Goal: Communication & Community: Share content

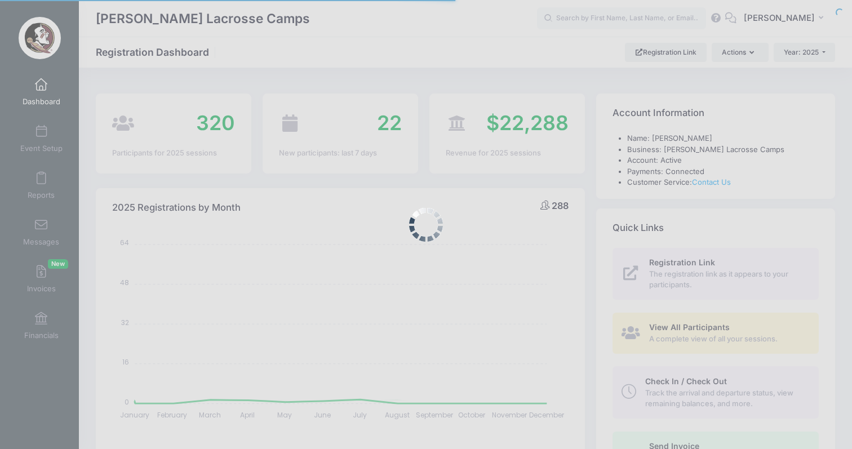
select select
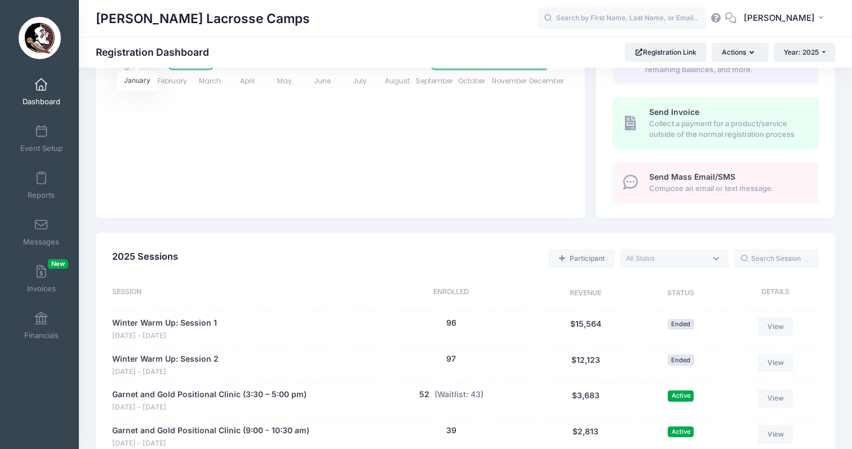
scroll to position [554, 0]
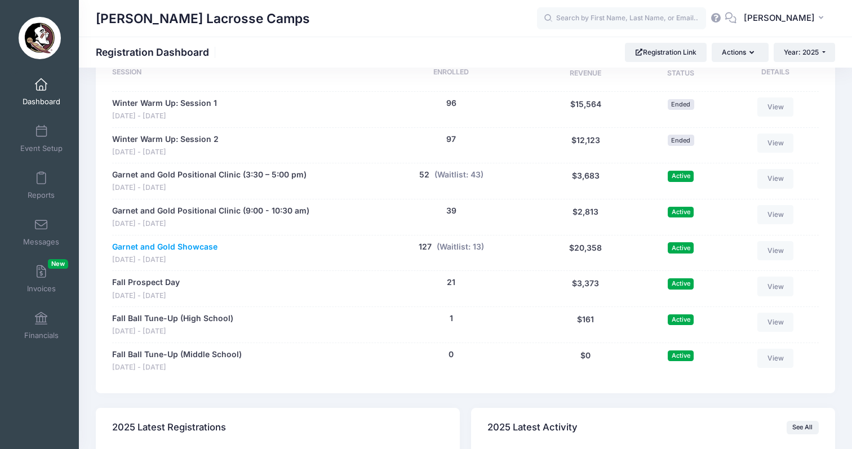
click at [171, 241] on link "Garnet and Gold Showcase" at bounding box center [164, 247] width 105 height 12
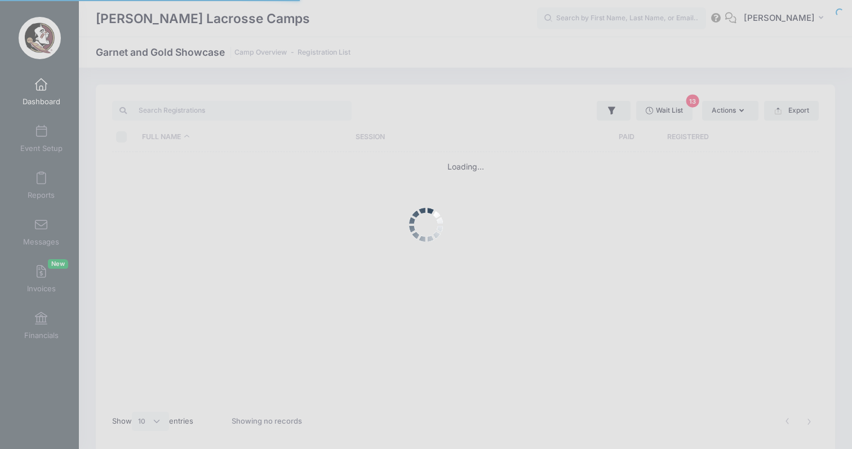
select select "10"
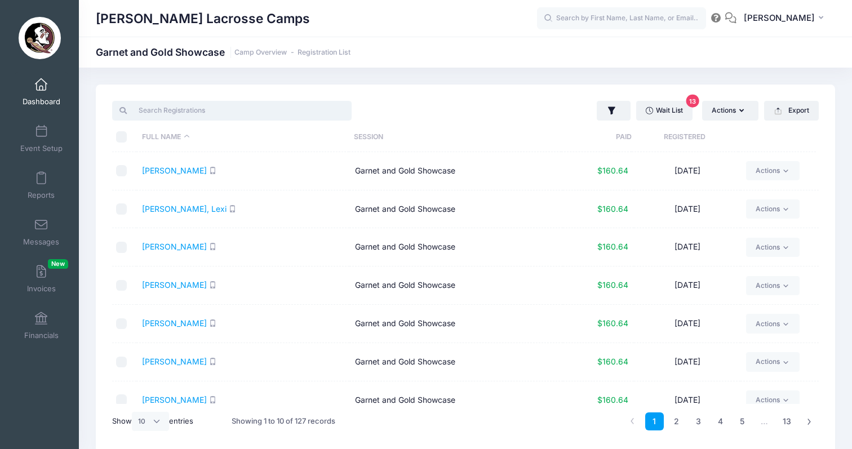
click at [220, 109] on input "search" at bounding box center [232, 110] width 240 height 19
paste input "Peyton"
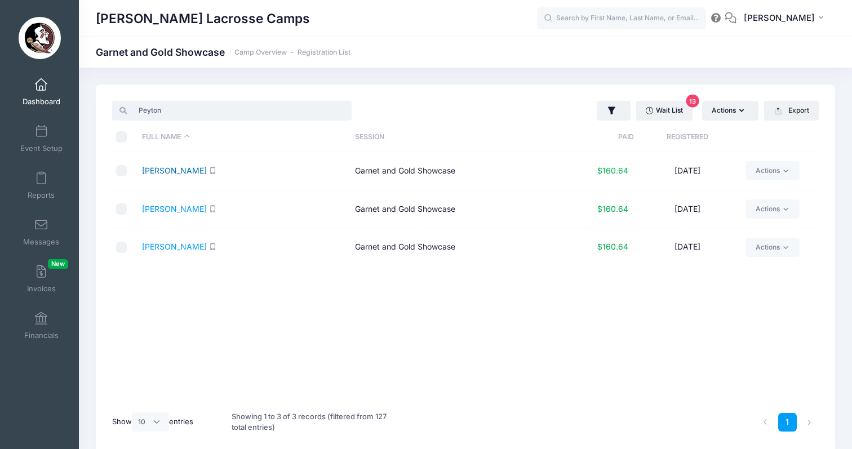
type input "Peyton"
click at [174, 172] on link "[PERSON_NAME]" at bounding box center [174, 171] width 65 height 10
click at [46, 101] on span "Dashboard" at bounding box center [42, 102] width 38 height 10
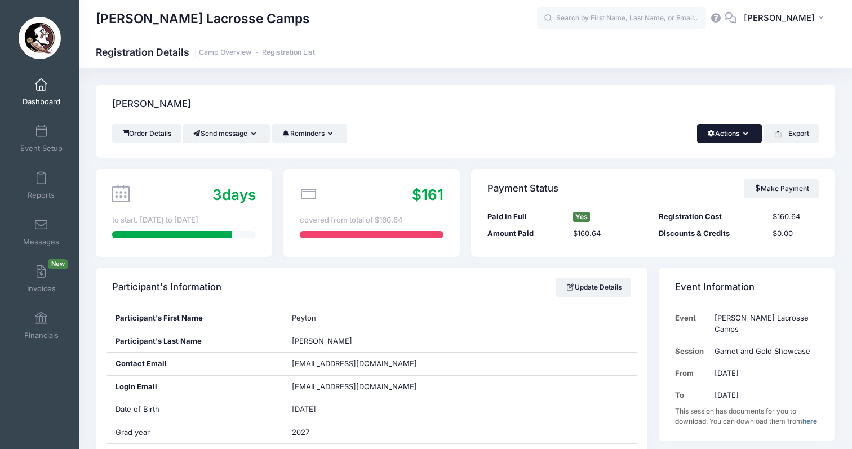
click at [751, 141] on button "Actions" at bounding box center [729, 133] width 65 height 19
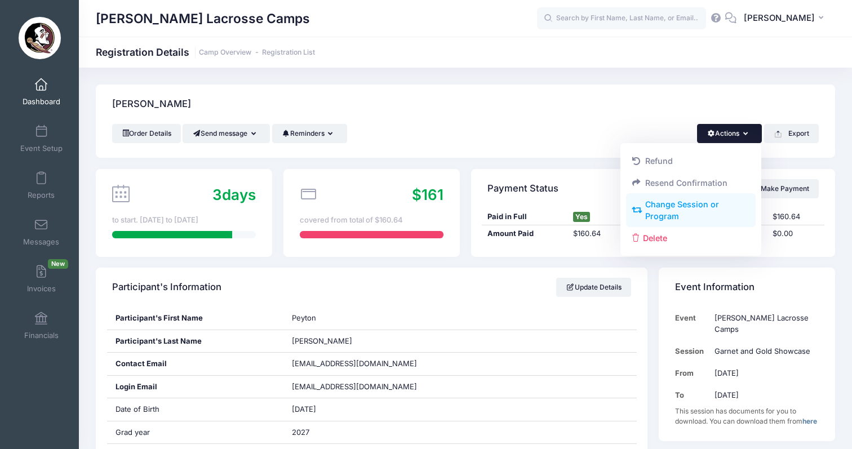
click at [712, 209] on link "Change Session or Program" at bounding box center [691, 211] width 130 height 34
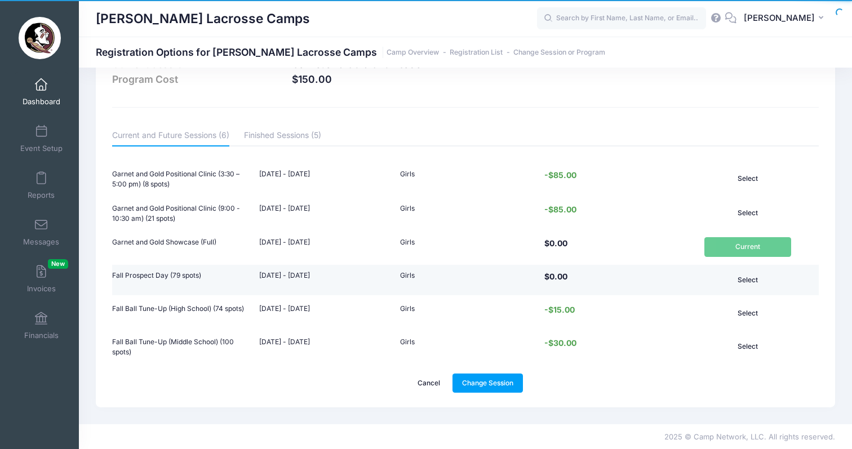
scroll to position [56, 0]
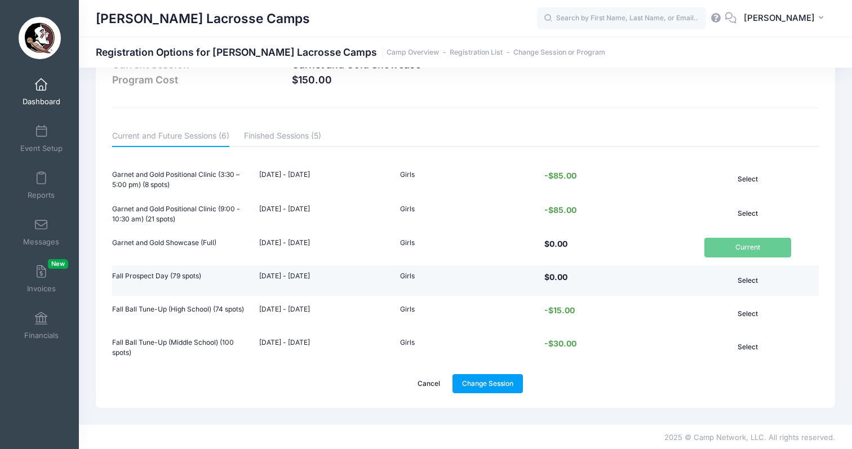
click at [751, 280] on button "Select" at bounding box center [748, 280] width 87 height 19
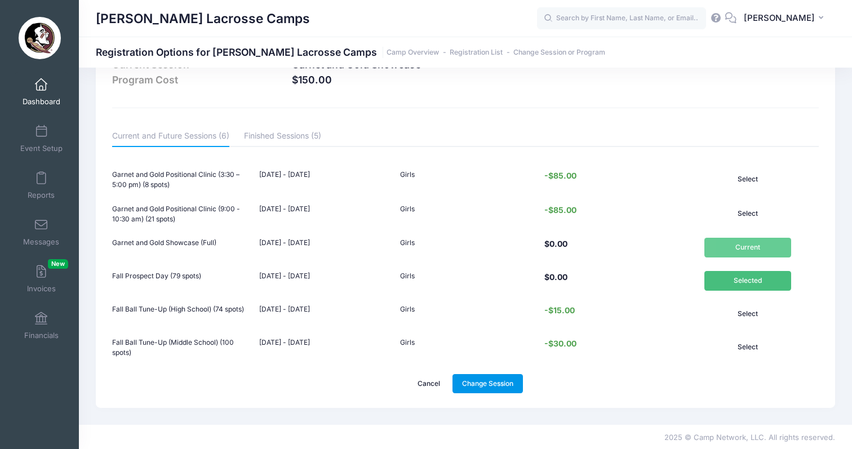
click at [493, 374] on link "Change Session" at bounding box center [488, 383] width 71 height 19
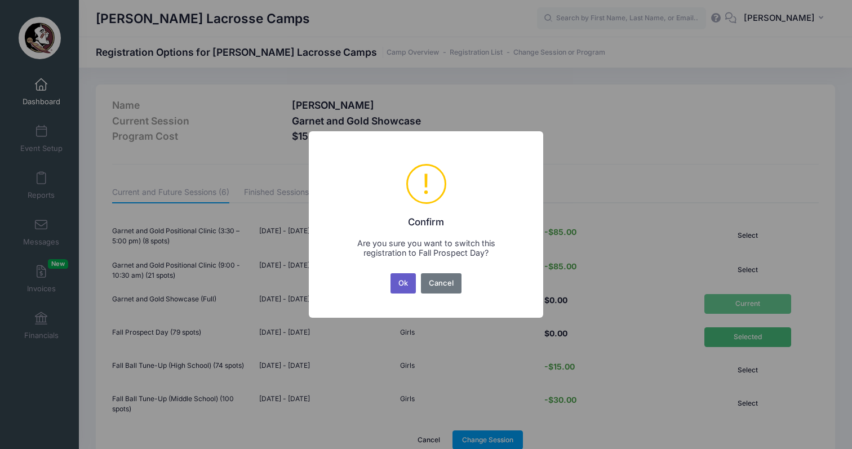
click at [406, 282] on button "Ok" at bounding box center [404, 283] width 26 height 20
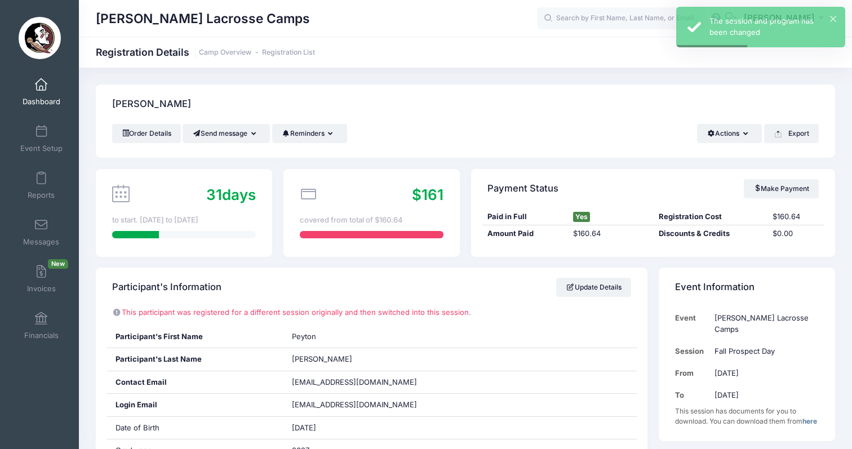
click at [41, 83] on span at bounding box center [41, 85] width 0 height 12
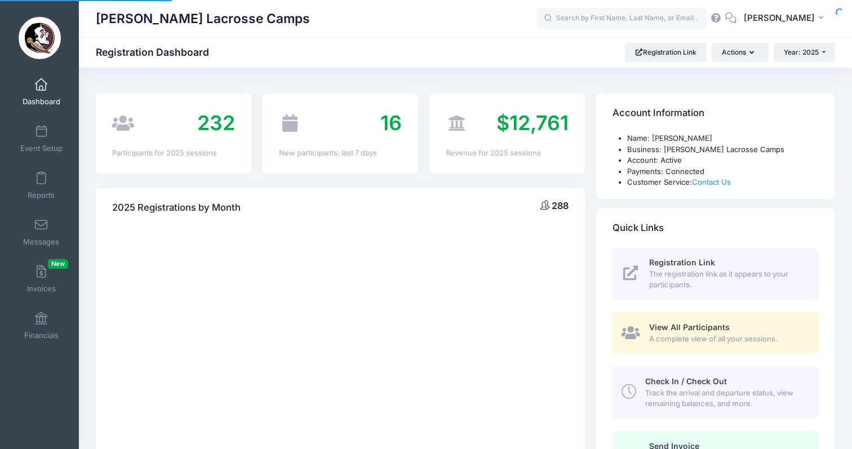
select select
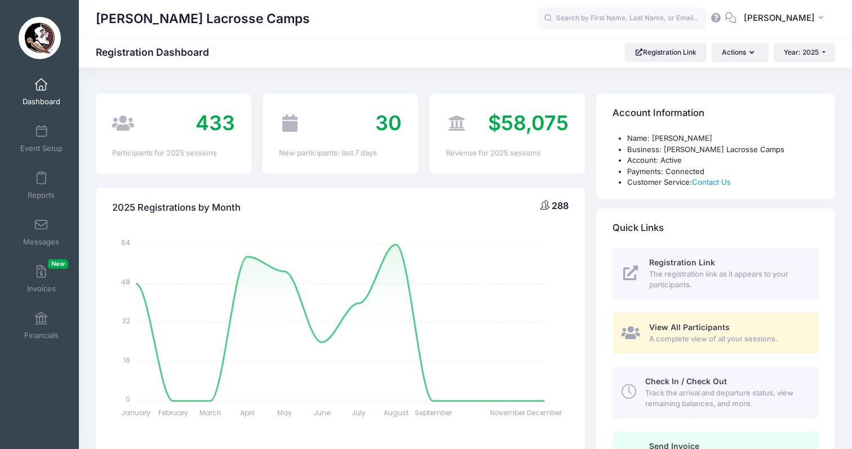
click at [44, 94] on link "Dashboard" at bounding box center [42, 91] width 54 height 39
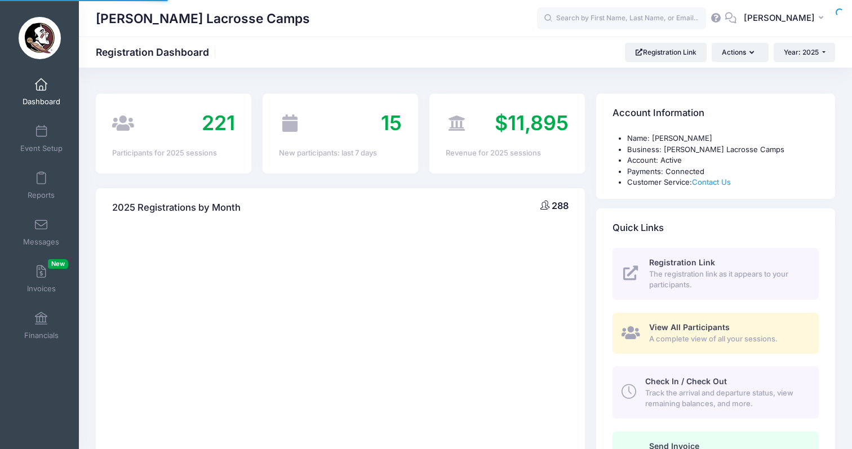
select select
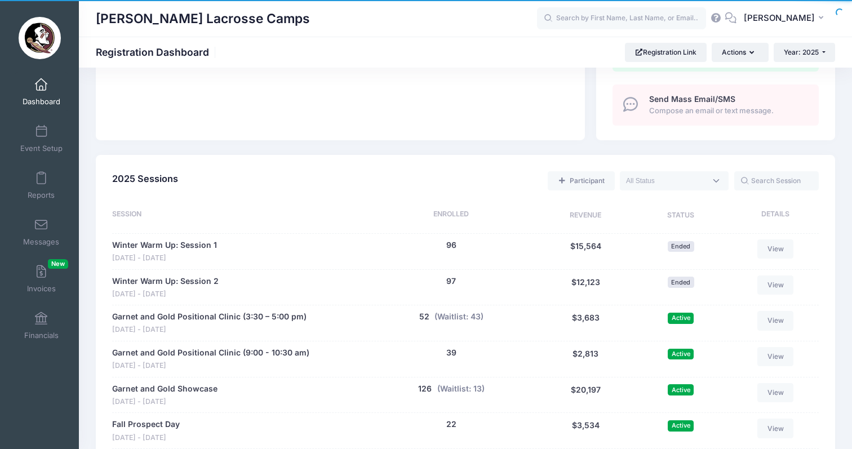
scroll to position [542, 0]
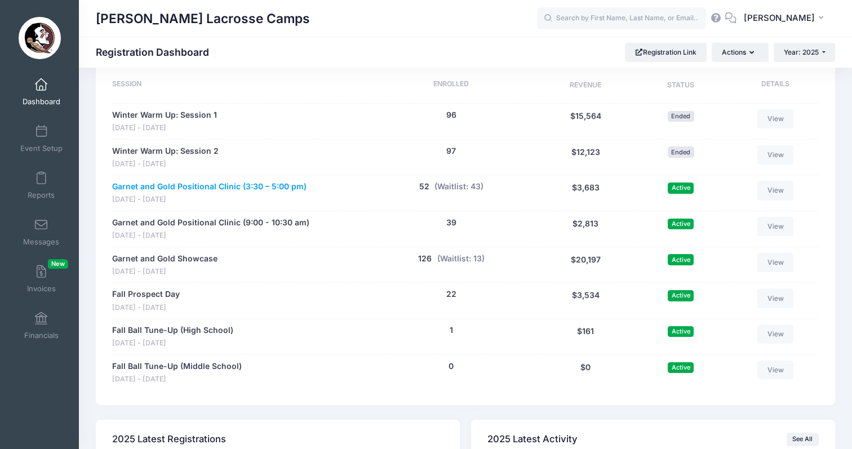
click at [262, 181] on link "Garnet and Gold Positional Clinic (3:30 – 5:00 pm)" at bounding box center [209, 187] width 194 height 12
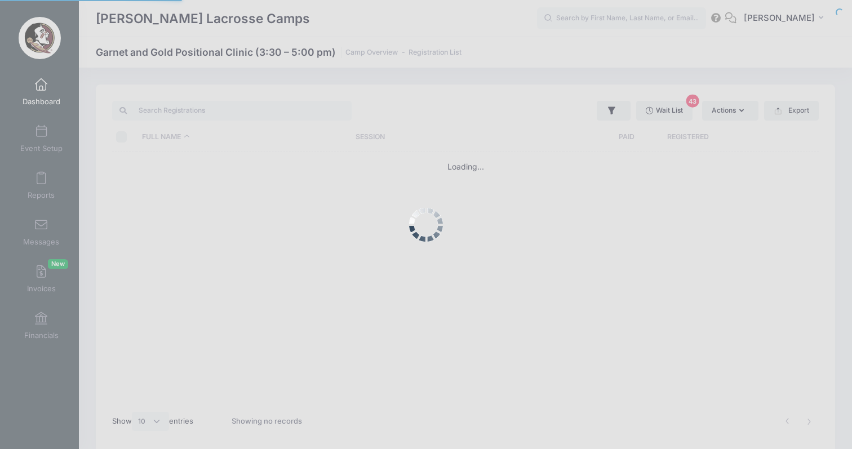
select select "10"
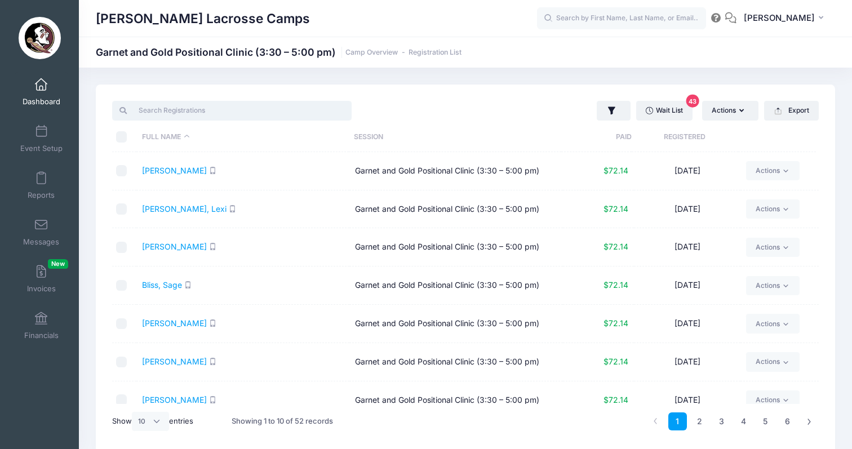
click at [268, 108] on input "search" at bounding box center [232, 110] width 240 height 19
paste input "[PERSON_NAME]"
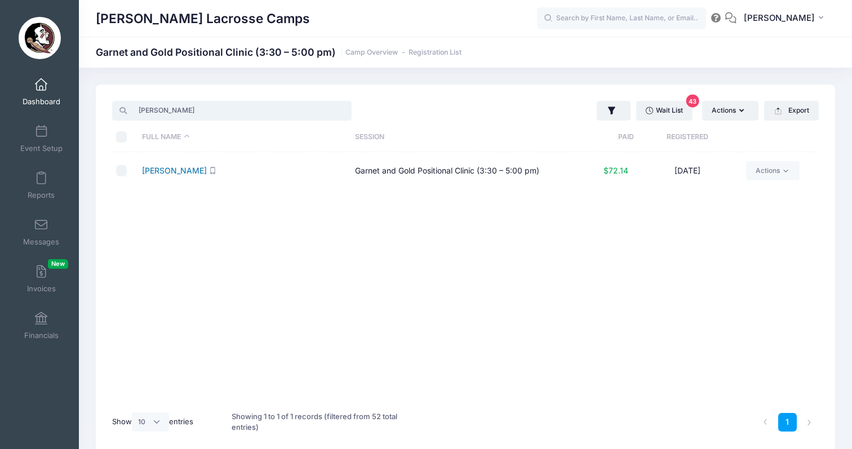
type input "[PERSON_NAME]"
click at [156, 171] on link "[PERSON_NAME]" at bounding box center [174, 171] width 65 height 10
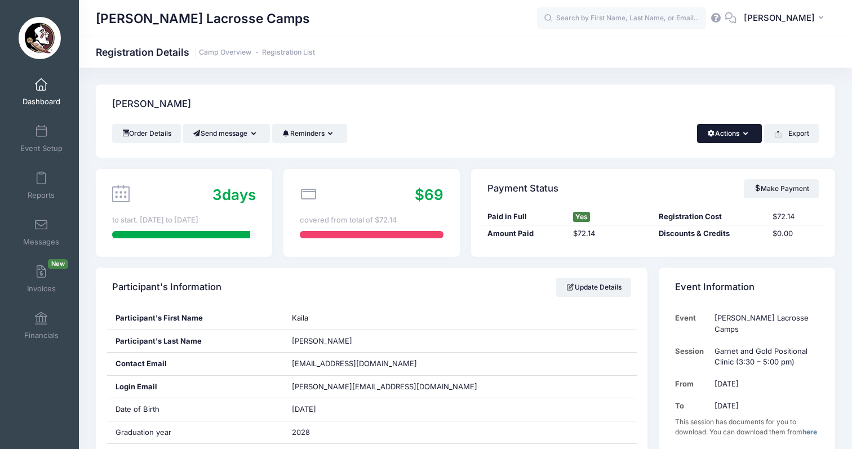
click at [744, 134] on icon "button" at bounding box center [748, 134] width 9 height 0
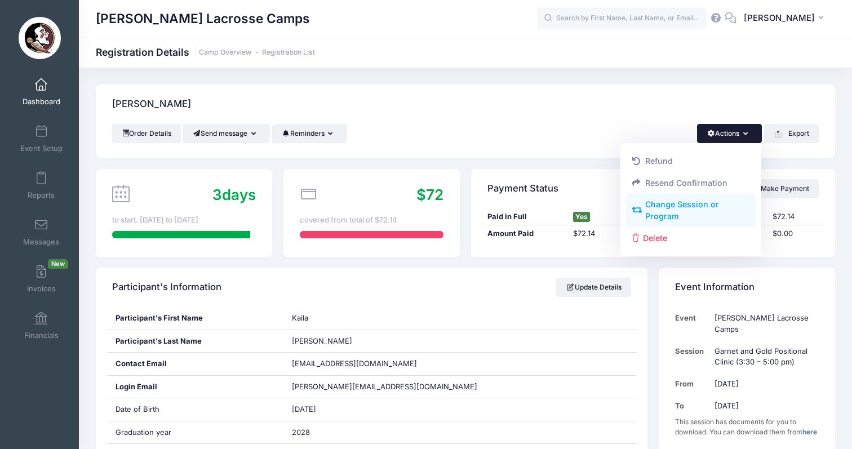
click at [716, 214] on link "Change Session or Program" at bounding box center [691, 211] width 130 height 34
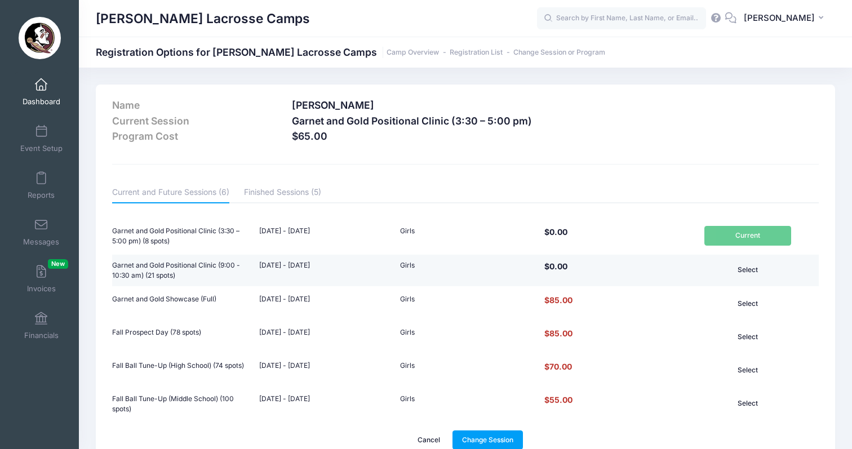
click at [749, 268] on button "Select" at bounding box center [748, 269] width 87 height 19
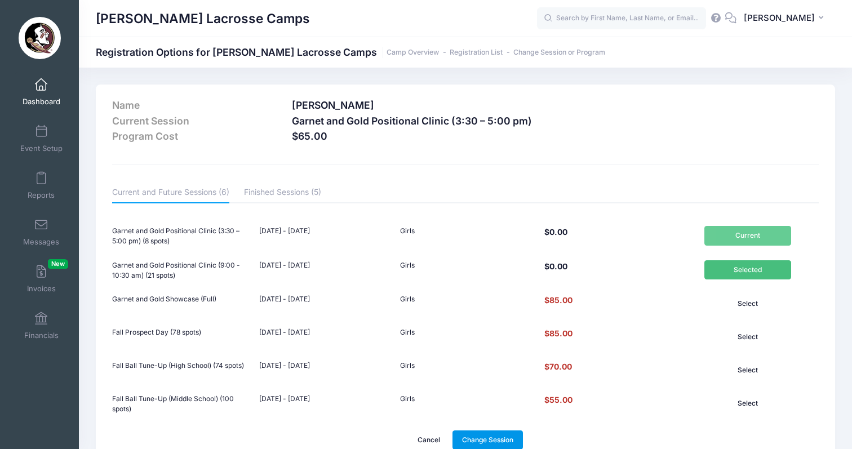
click at [476, 433] on link "Change Session" at bounding box center [488, 440] width 71 height 19
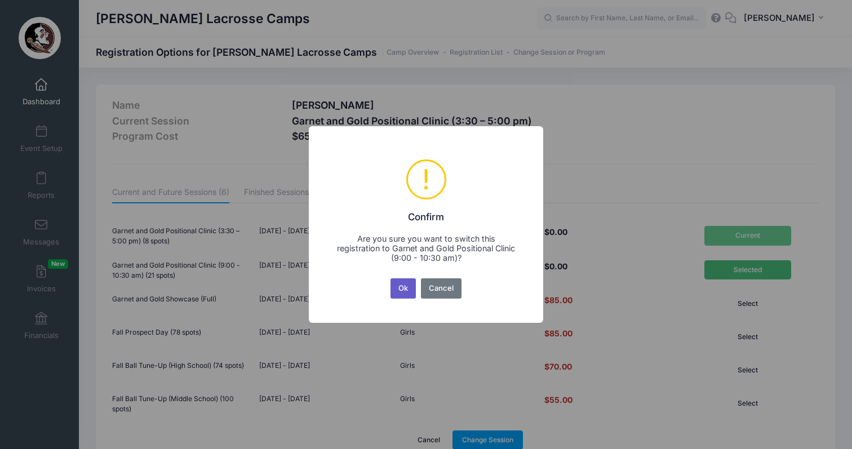
click at [401, 292] on button "Ok" at bounding box center [404, 288] width 26 height 20
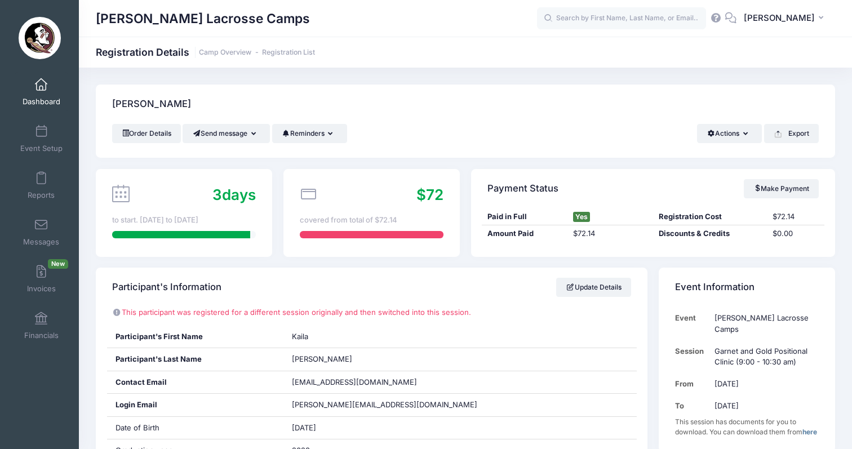
click at [44, 95] on link "Dashboard" at bounding box center [42, 91] width 54 height 39
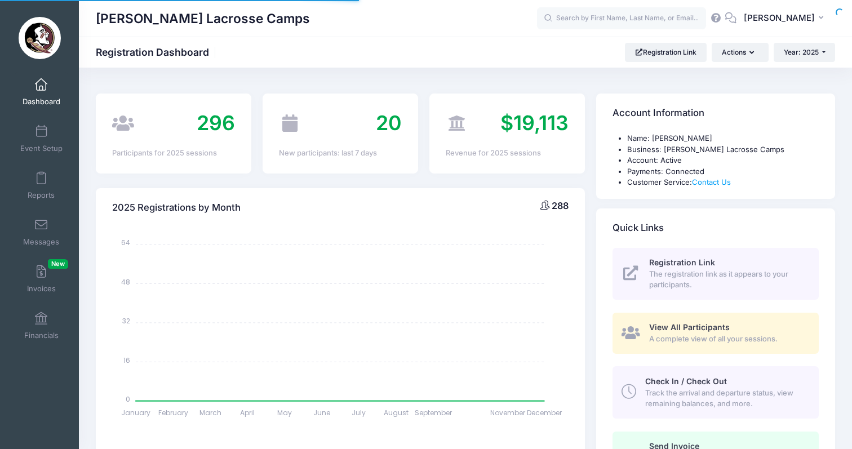
select select
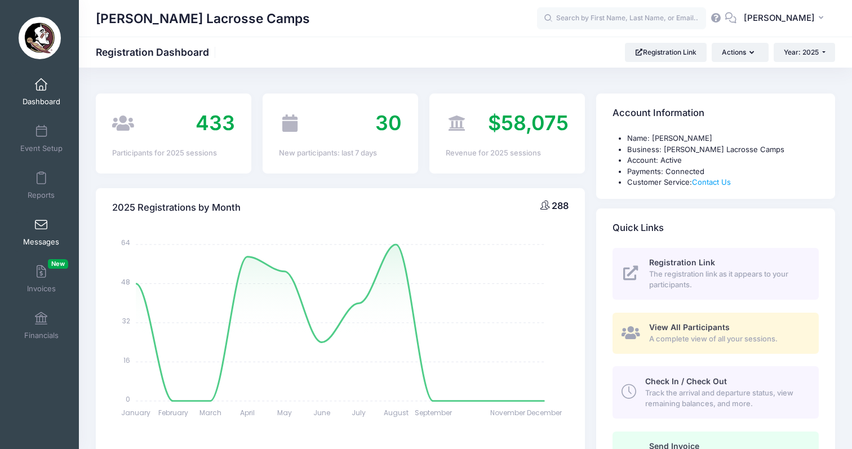
click at [43, 234] on link "Messages" at bounding box center [42, 232] width 54 height 39
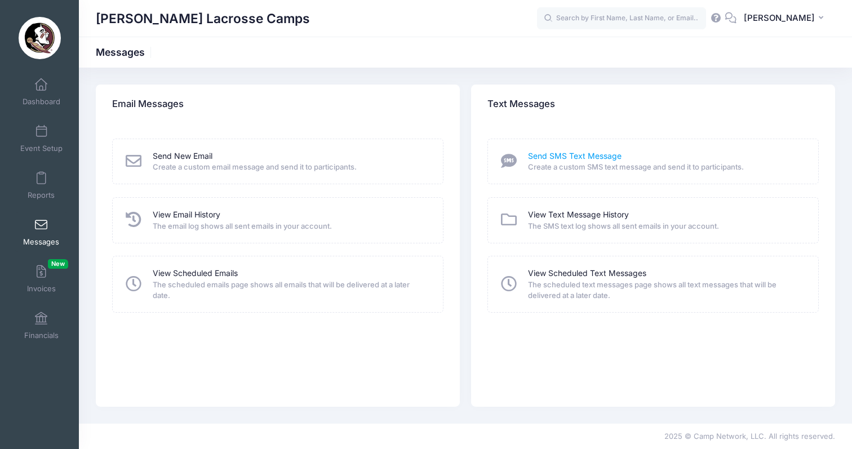
click at [569, 154] on link "Send SMS Text Message" at bounding box center [575, 157] width 94 height 12
click at [586, 160] on link "Send SMS Text Message" at bounding box center [575, 157] width 94 height 12
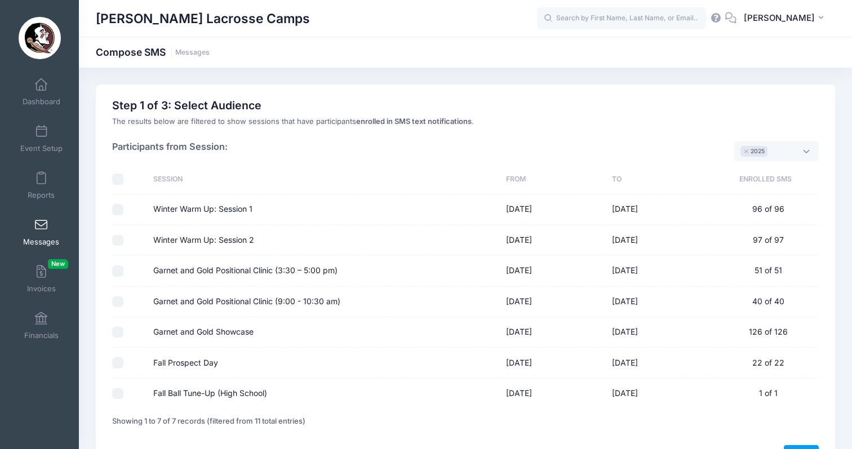
click at [120, 268] on input "Garnet and Gold Positional Clinic (3:30 – 5:00 pm)" at bounding box center [117, 271] width 11 height 11
checkbox input "true"
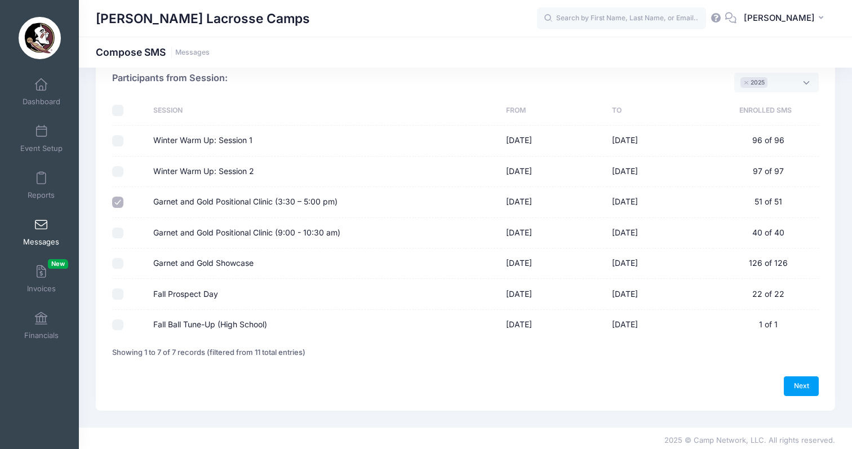
scroll to position [68, 0]
click at [799, 386] on link "Next" at bounding box center [801, 386] width 35 height 19
select select "50"
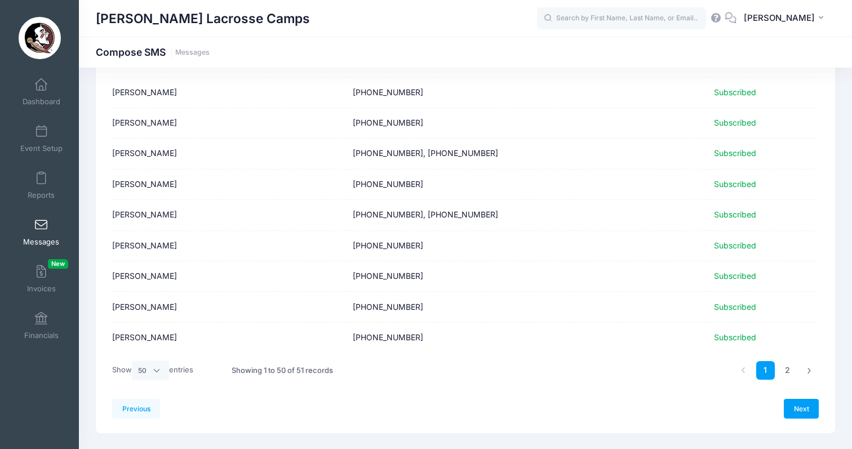
scroll to position [1349, 0]
click at [791, 362] on link "2" at bounding box center [787, 371] width 19 height 19
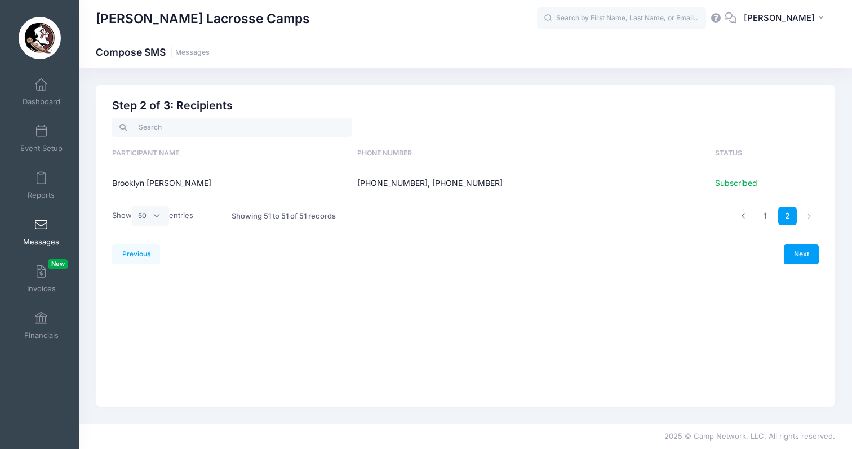
scroll to position [0, 0]
click at [800, 258] on link "Next" at bounding box center [801, 254] width 35 height 19
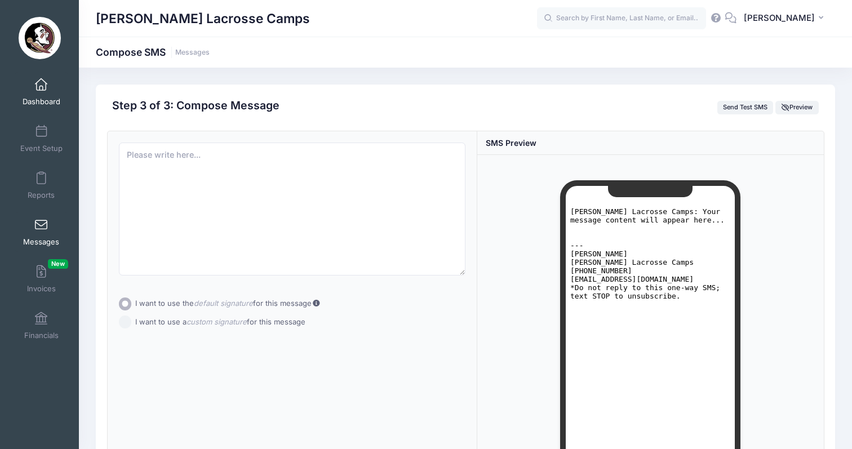
click at [41, 85] on span at bounding box center [41, 85] width 0 height 12
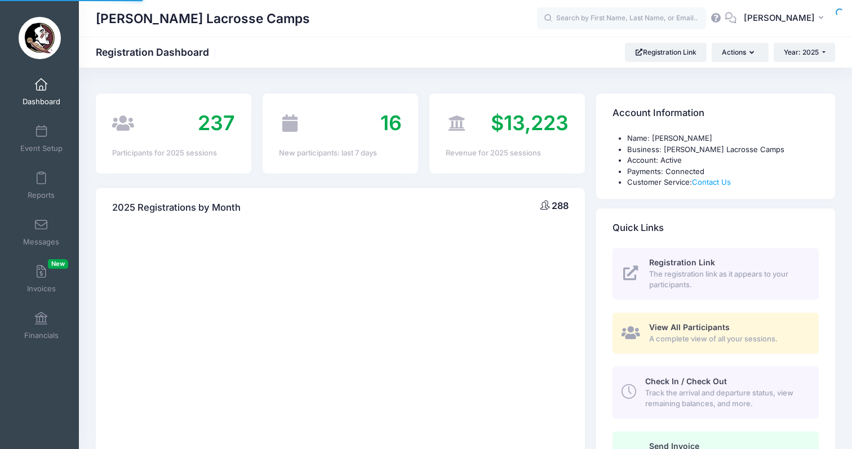
select select
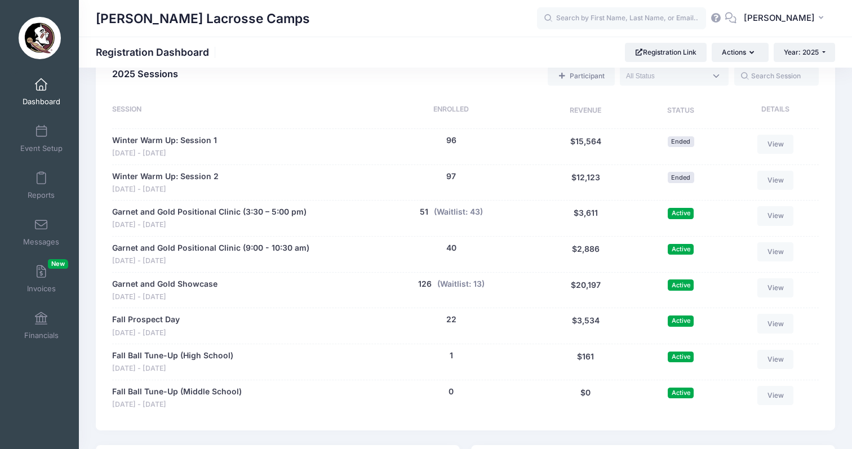
scroll to position [519, 0]
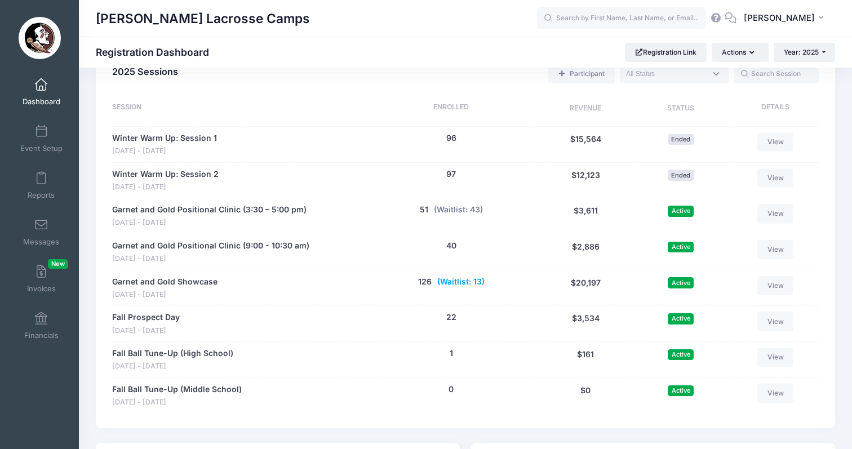
click at [479, 276] on button "(Waitlist: 13)" at bounding box center [460, 282] width 47 height 12
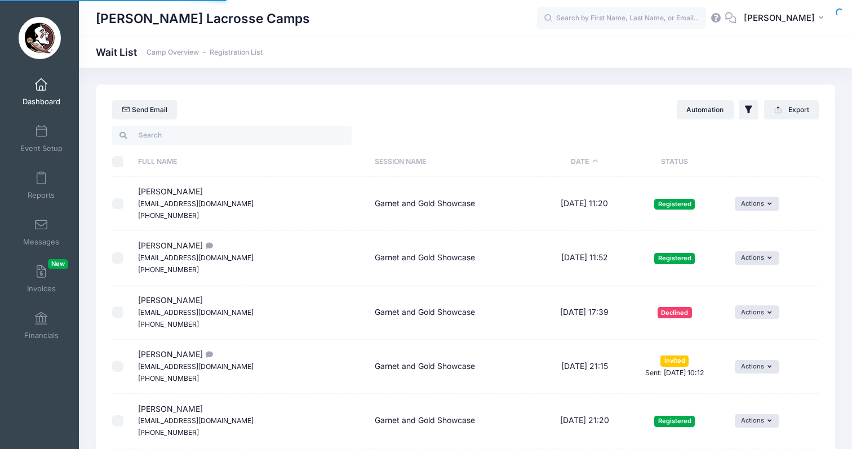
select select "50"
click at [718, 112] on button "Automation" at bounding box center [705, 109] width 57 height 19
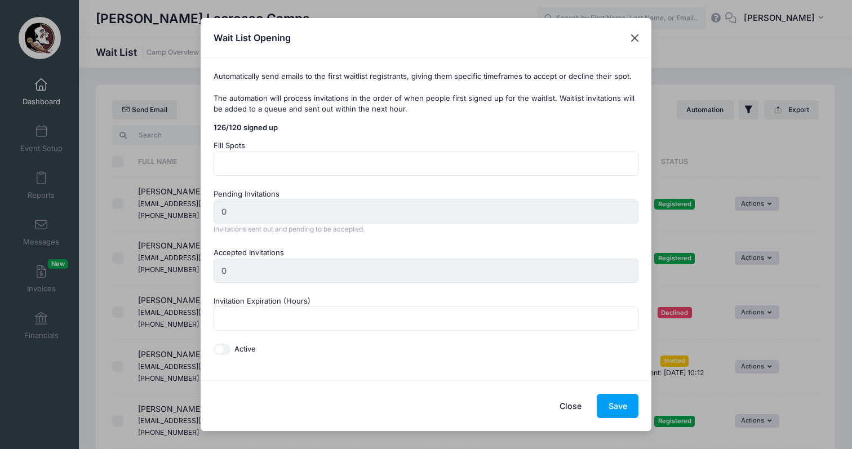
click at [632, 42] on button "Close" at bounding box center [635, 38] width 20 height 20
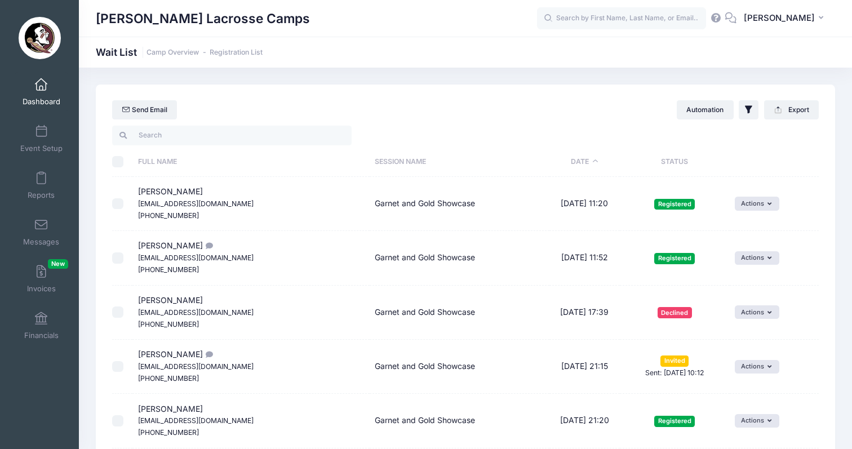
scroll to position [25, 0]
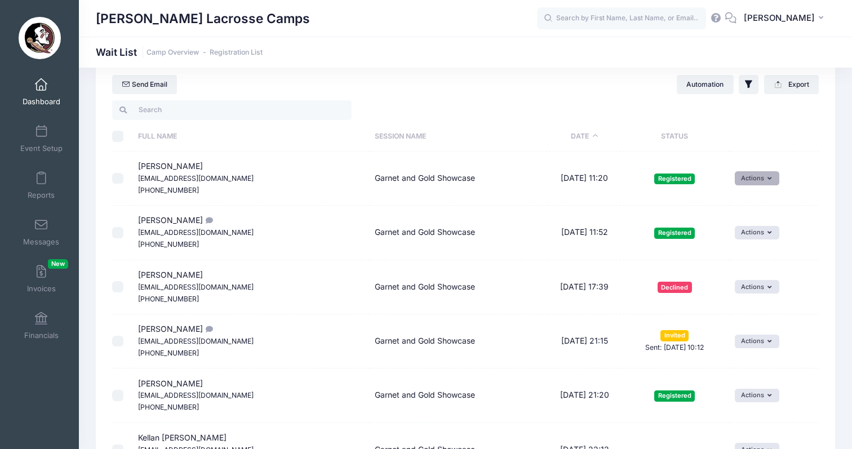
click at [736, 178] on button "Actions" at bounding box center [757, 178] width 45 height 14
click at [720, 140] on th "Status" at bounding box center [675, 137] width 110 height 30
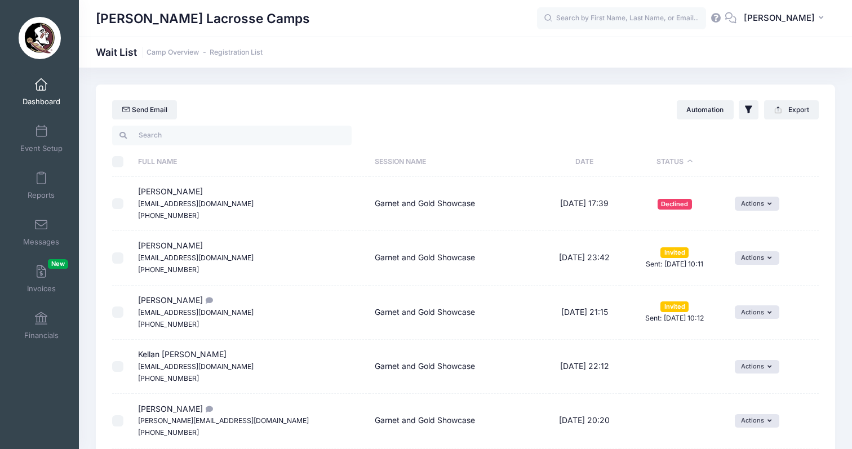
scroll to position [0, 0]
click at [660, 163] on th "Status" at bounding box center [675, 162] width 110 height 30
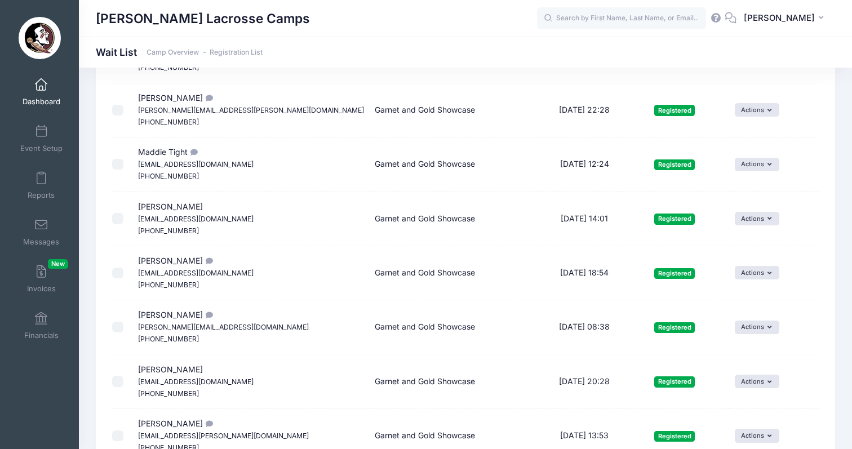
scroll to position [337, 0]
